Goal: Use online tool/utility

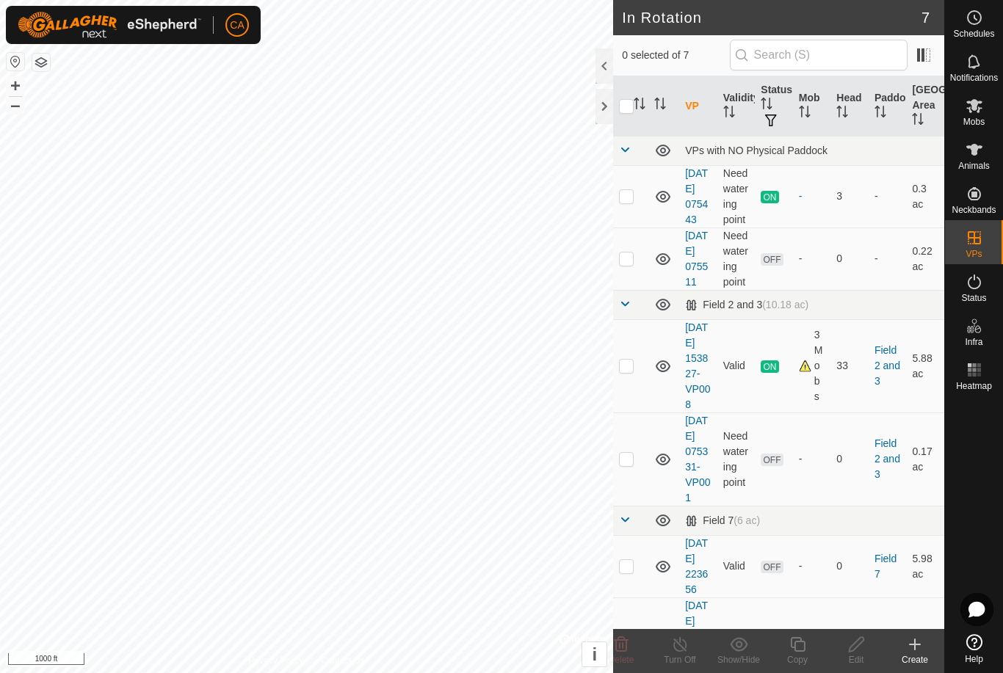
click at [48, 64] on button "button" at bounding box center [41, 63] width 18 height 18
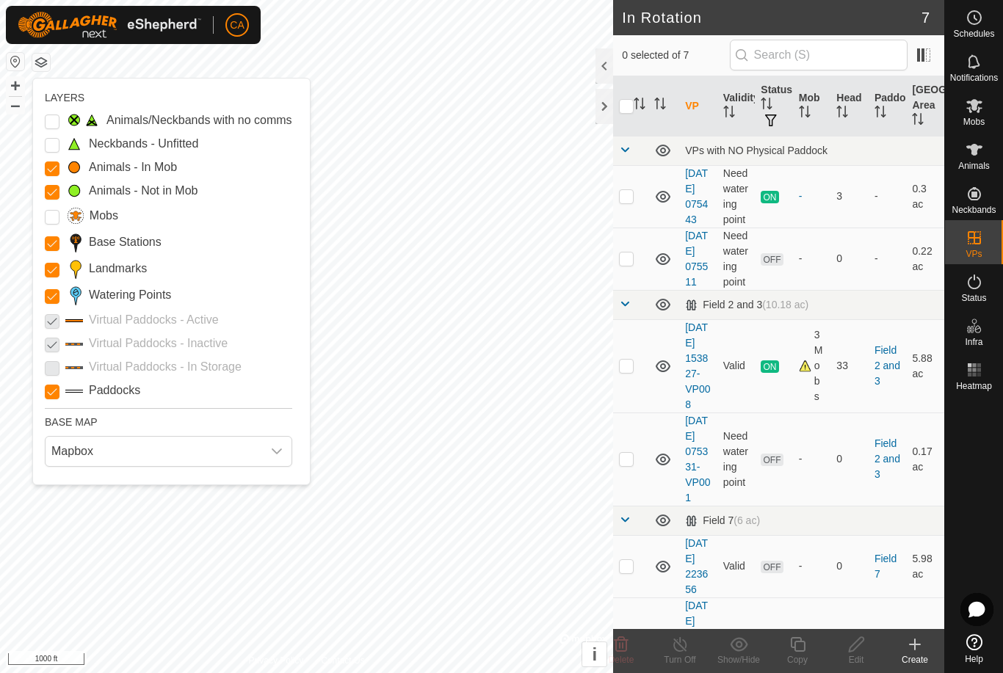
click at [112, 270] on label "Landmarks" at bounding box center [118, 269] width 58 height 18
click at [59, 270] on input "Landmarks" at bounding box center [52, 270] width 15 height 15
click at [112, 269] on label "Landmarks" at bounding box center [118, 269] width 58 height 18
click at [59, 269] on input "Landmarks" at bounding box center [52, 270] width 15 height 15
click at [134, 295] on label "Watering Points" at bounding box center [130, 295] width 82 height 18
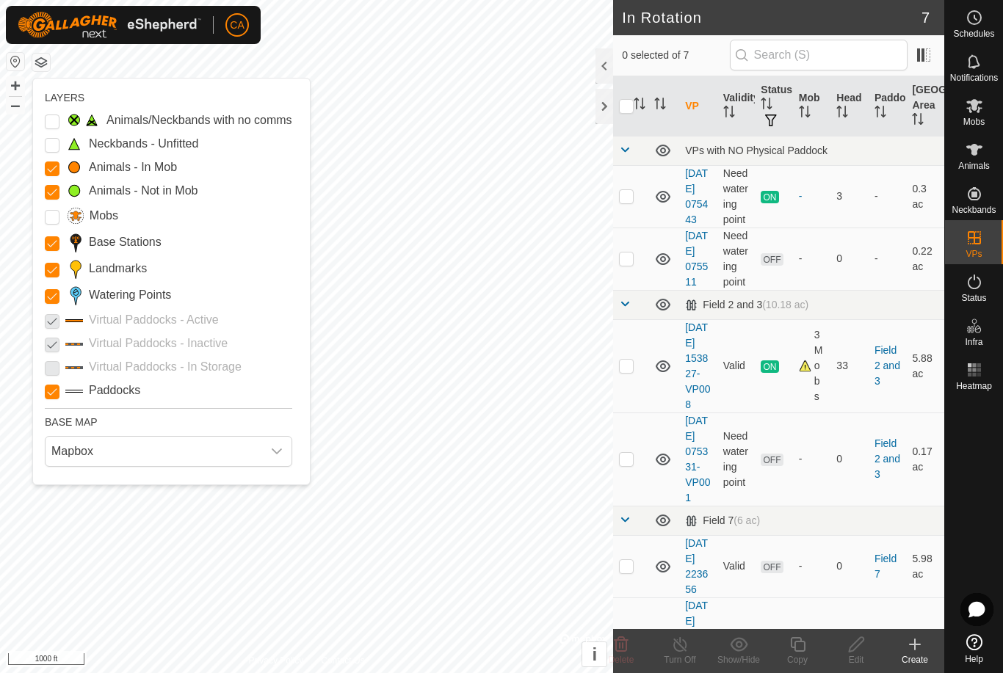
click at [59, 295] on Points "Watering Points" at bounding box center [52, 296] width 15 height 15
click at [134, 269] on label "Landmarks" at bounding box center [118, 269] width 58 height 18
click at [59, 269] on input "Landmarks" at bounding box center [52, 270] width 15 height 15
